Goal: Task Accomplishment & Management: Use online tool/utility

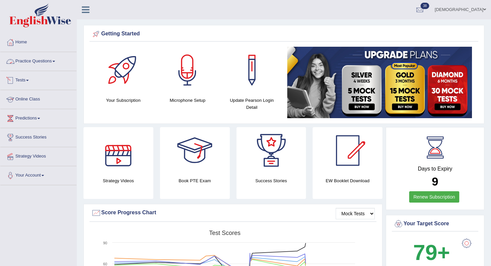
click at [59, 62] on link "Practice Questions" at bounding box center [38, 60] width 76 height 17
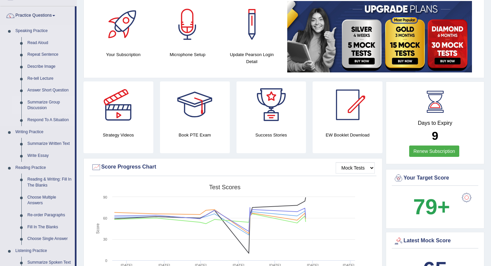
scroll to position [46, 0]
click at [34, 156] on link "Write Essay" at bounding box center [49, 156] width 50 height 12
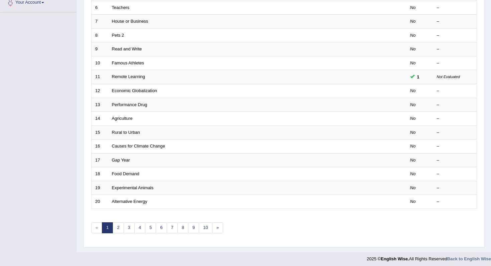
scroll to position [174, 0]
click at [120, 228] on link "2" at bounding box center [118, 227] width 11 height 11
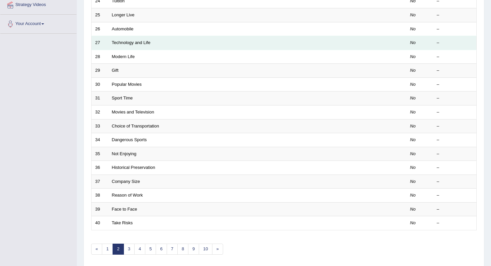
scroll to position [153, 0]
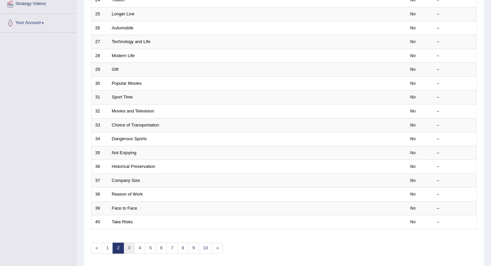
click at [128, 247] on link "3" at bounding box center [129, 248] width 11 height 11
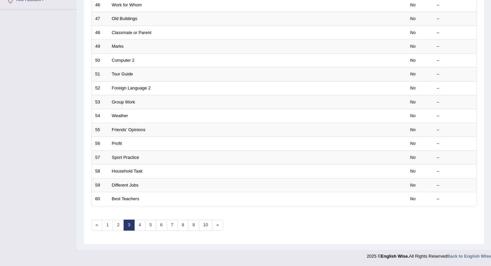
scroll to position [176, 0]
click at [136, 225] on link "4" at bounding box center [139, 224] width 11 height 11
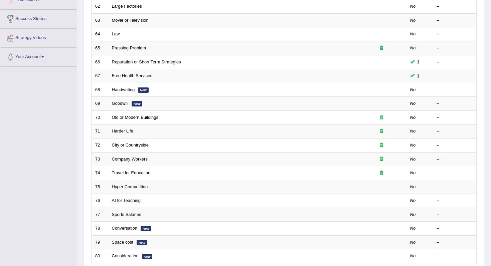
scroll to position [119, 0]
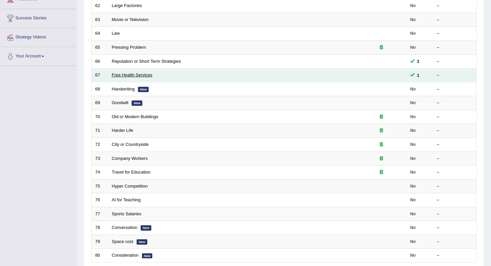
click at [131, 75] on link "Free Health Services" at bounding box center [132, 74] width 40 height 5
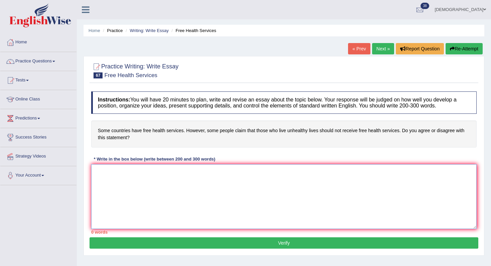
click at [156, 189] on textarea at bounding box center [284, 196] width 386 height 65
paste textarea "There has been ongoing debate about whether people with unhealthy lifestyles sh…"
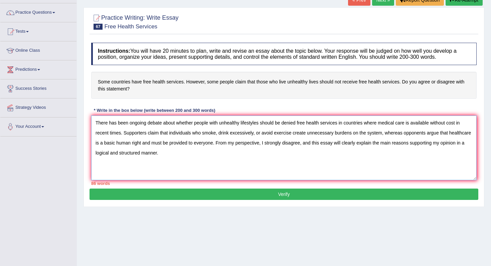
scroll to position [82, 0]
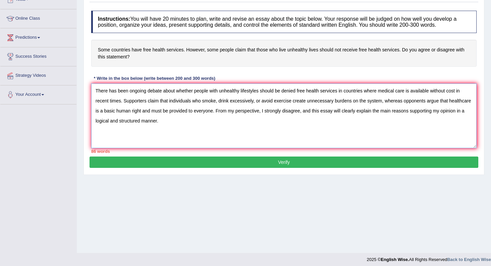
paste textarea "Firstly, one convincing argument is that free healthcare is a fundamental need …"
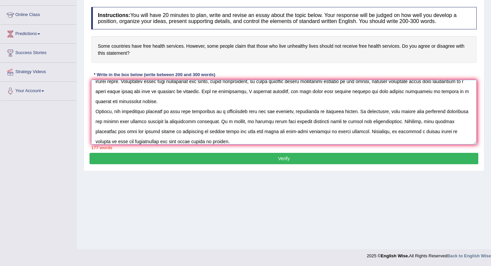
scroll to position [26, 0]
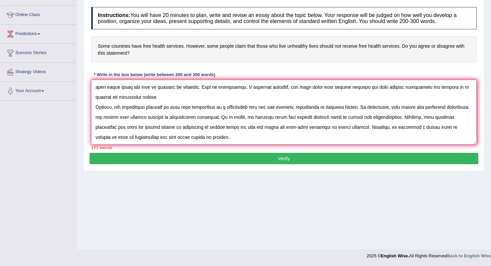
paste textarea "Furthermore, another important factor is that providing healthcare for everyone…"
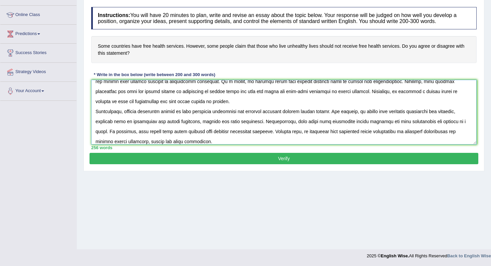
scroll to position [66, 0]
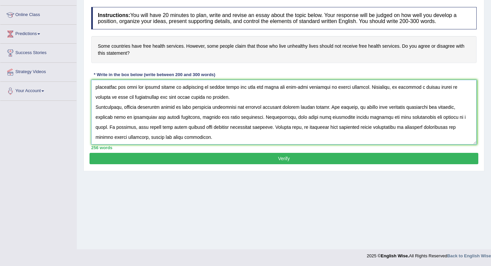
paste textarea "In conclusion, despite some opposing views, I firmly disagree. This is because …"
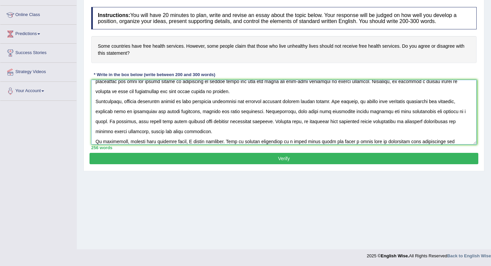
scroll to position [76, 0]
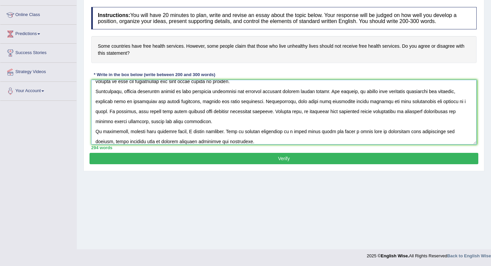
type textarea "There has been ongoing debate about whether people with unhealthy lifestyles sh…"
click at [286, 159] on button "Verify" at bounding box center [284, 158] width 389 height 11
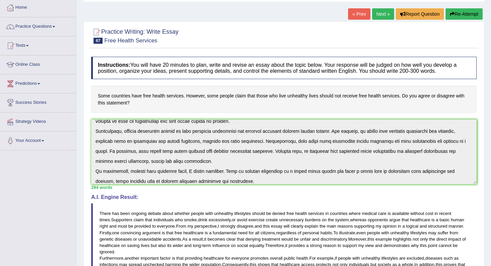
scroll to position [0, 0]
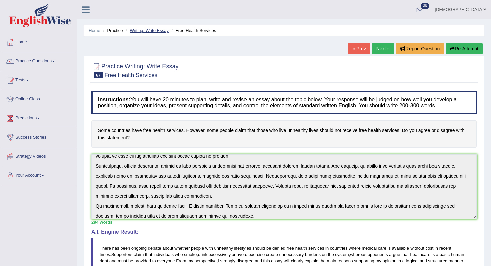
click at [150, 29] on link "Writing: Write Essay" at bounding box center [149, 30] width 39 height 5
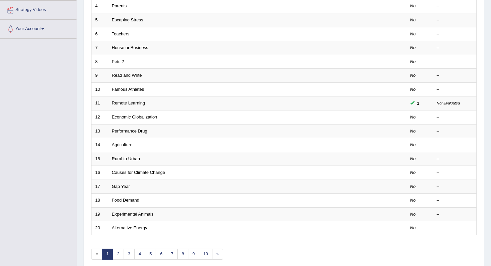
scroll to position [176, 0]
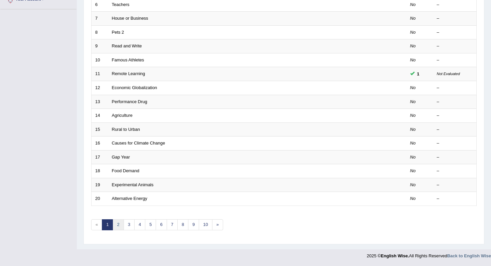
click at [116, 226] on link "2" at bounding box center [118, 224] width 11 height 11
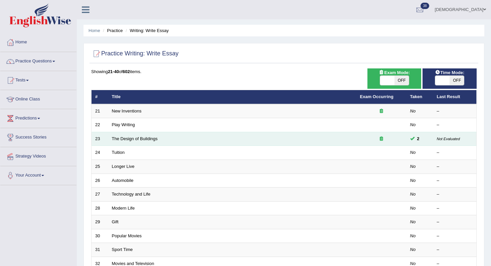
click at [381, 139] on icon at bounding box center [381, 139] width 3 height 4
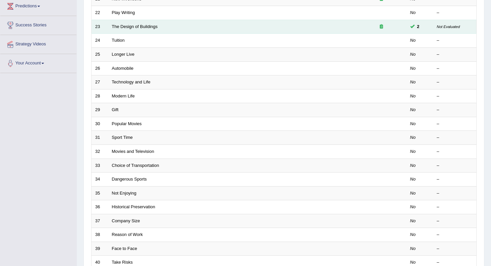
scroll to position [176, 0]
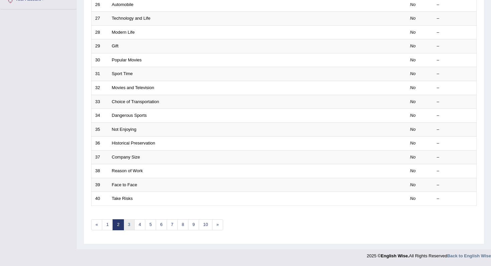
click at [126, 228] on link "3" at bounding box center [129, 224] width 11 height 11
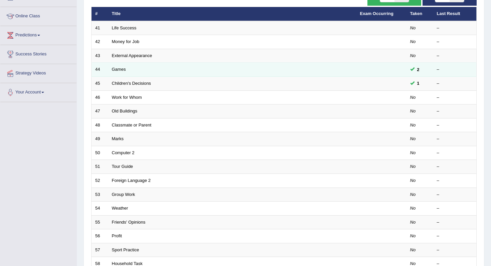
scroll to position [176, 0]
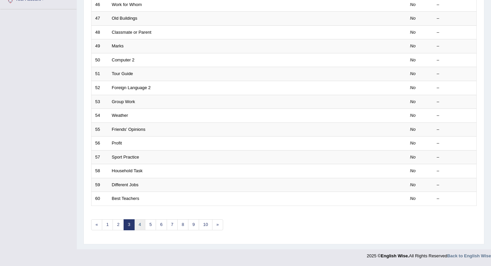
click at [140, 224] on link "4" at bounding box center [139, 224] width 11 height 11
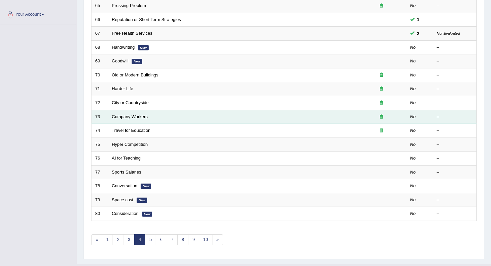
scroll to position [162, 0]
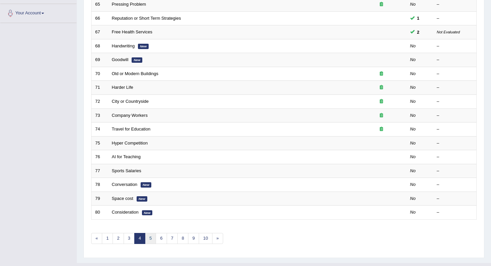
click at [150, 239] on link "5" at bounding box center [150, 238] width 11 height 11
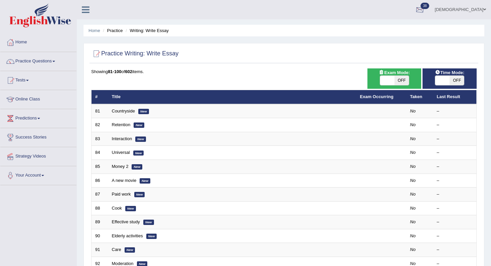
click at [425, 9] on div at bounding box center [420, 10] width 10 height 10
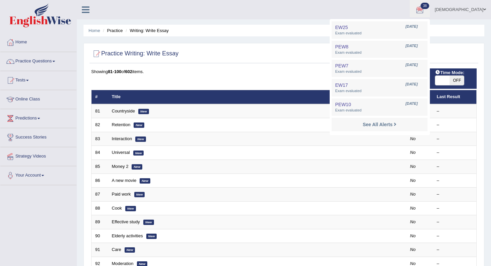
click at [338, 19] on div "Panny Toggle navigation Username: Panny Access Type: Online Subscription: Diamo…" at bounding box center [284, 9] width 414 height 19
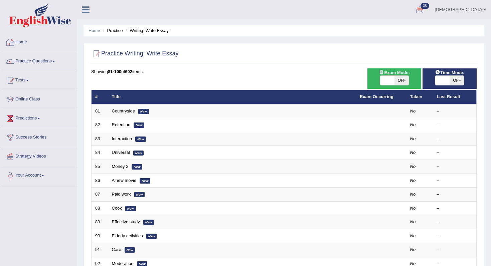
click at [22, 38] on link "Home" at bounding box center [38, 41] width 76 height 17
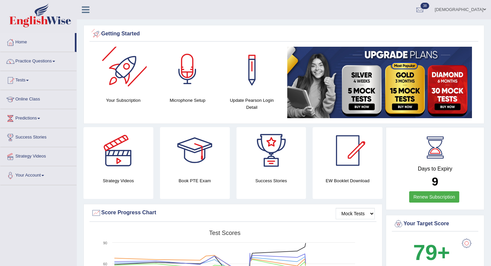
click at [130, 97] on h4 "Your Subscription" at bounding box center [123, 100] width 57 height 7
click at [122, 75] on div at bounding box center [123, 70] width 47 height 47
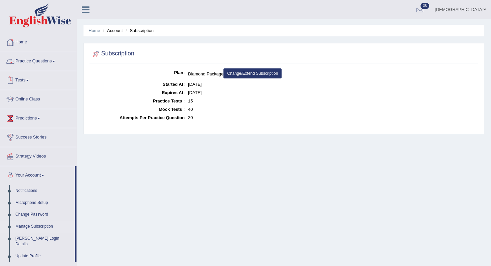
click at [25, 45] on link "Home" at bounding box center [38, 41] width 76 height 17
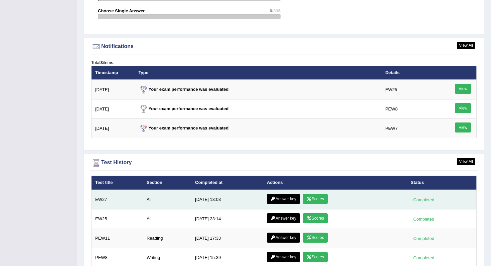
scroll to position [780, 0]
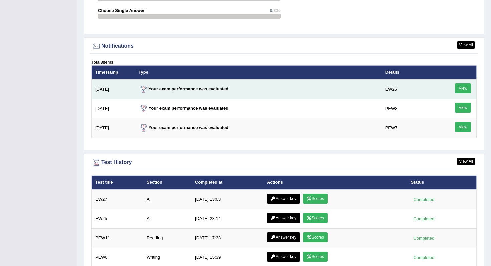
click at [464, 89] on link "View" at bounding box center [463, 89] width 16 height 10
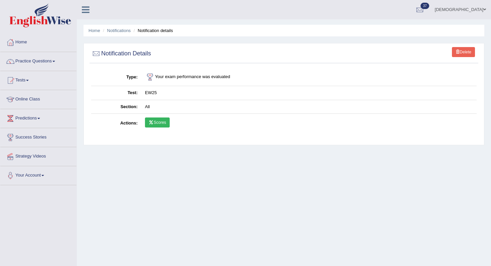
click at [159, 122] on link "Scores" at bounding box center [157, 123] width 25 height 10
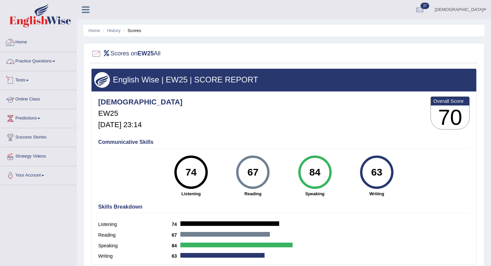
click at [22, 44] on link "Home" at bounding box center [38, 41] width 76 height 17
